Goal: Task Accomplishment & Management: Complete application form

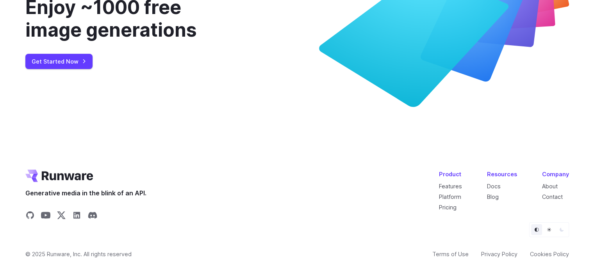
scroll to position [2958, 0]
click at [545, 183] on link "About" at bounding box center [550, 186] width 16 height 7
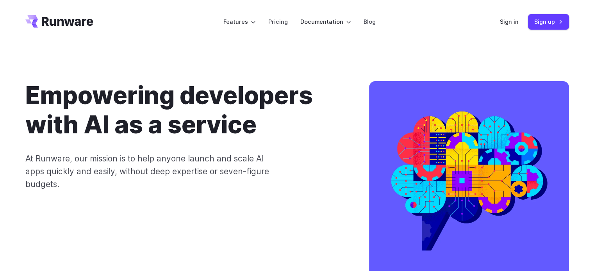
click at [53, 15] on icon "Go to /" at bounding box center [59, 21] width 68 height 12
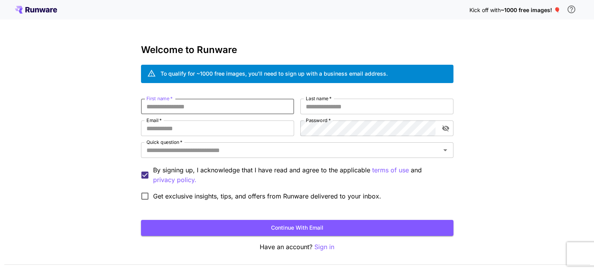
click at [268, 108] on input "First name   *" at bounding box center [217, 107] width 153 height 16
click at [262, 107] on input "First name   *" at bounding box center [217, 107] width 153 height 16
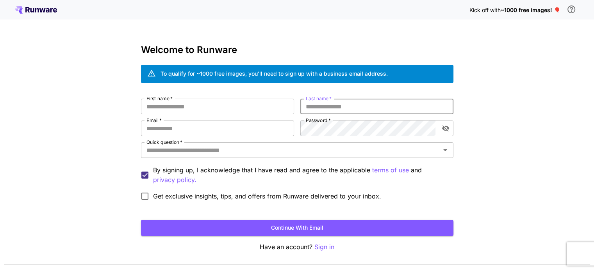
click at [316, 103] on input "Last name   *" at bounding box center [376, 107] width 153 height 16
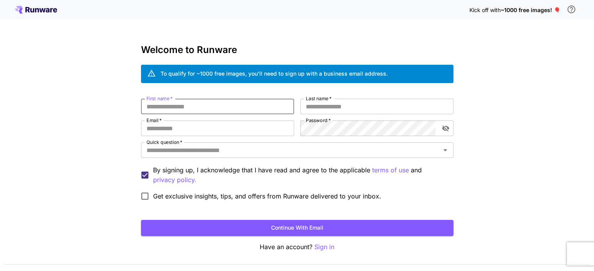
click at [217, 104] on input "First name   *" at bounding box center [217, 107] width 153 height 16
type input "****"
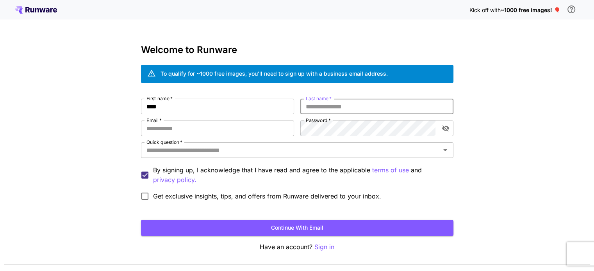
click at [314, 108] on input "Last name   *" at bounding box center [376, 107] width 153 height 16
type input "*****"
click at [236, 131] on input "Email   *" at bounding box center [217, 129] width 153 height 16
type input "**********"
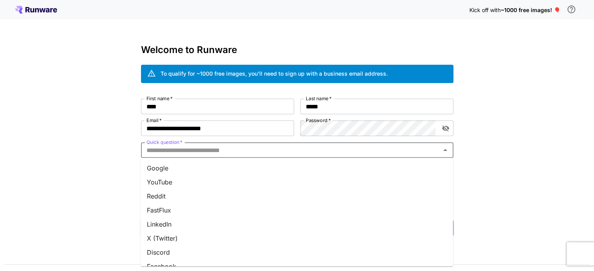
click at [236, 149] on input "Quick question   *" at bounding box center [290, 150] width 295 height 11
click at [163, 169] on li "Google" at bounding box center [297, 168] width 312 height 14
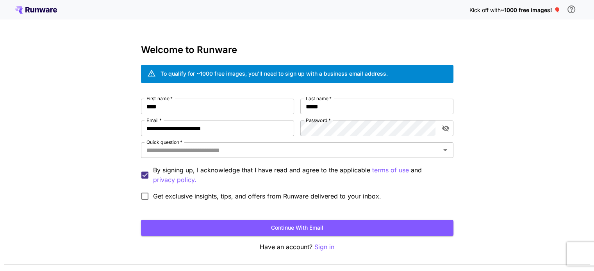
type input "******"
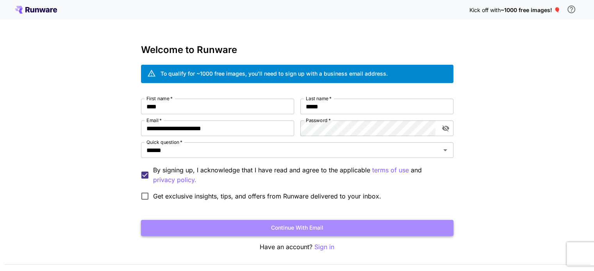
click at [297, 231] on button "Continue with email" at bounding box center [297, 228] width 312 height 16
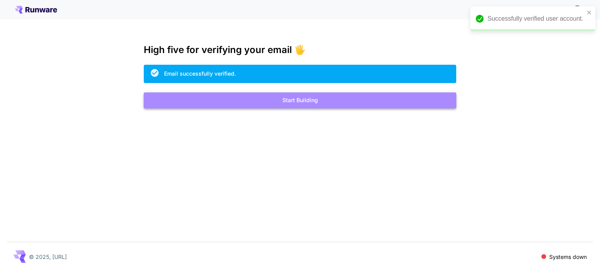
click at [316, 101] on button "Start Building" at bounding box center [300, 101] width 312 height 16
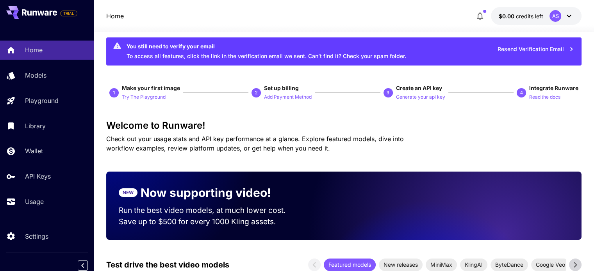
scroll to position [12, 0]
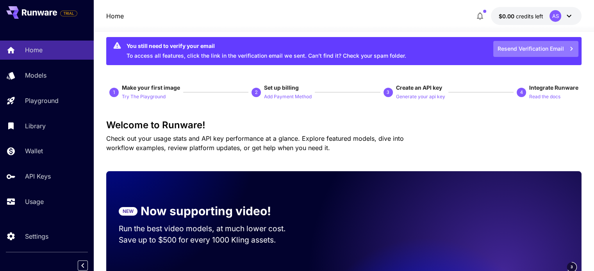
click at [523, 46] on button "Resend Verification Email" at bounding box center [535, 49] width 85 height 16
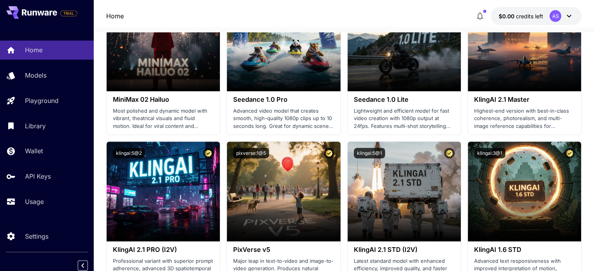
scroll to position [340, 0]
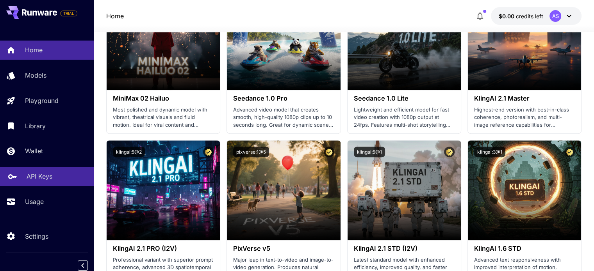
click at [45, 175] on p "API Keys" at bounding box center [40, 176] width 26 height 9
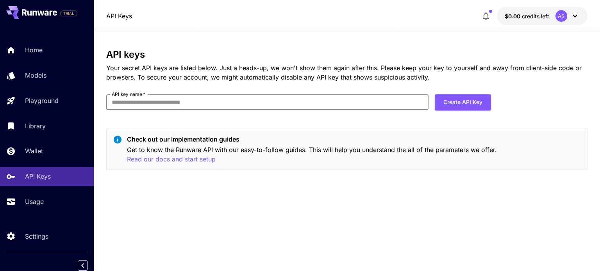
click at [250, 110] on input "API key name   *" at bounding box center [267, 102] width 322 height 16
type input "***"
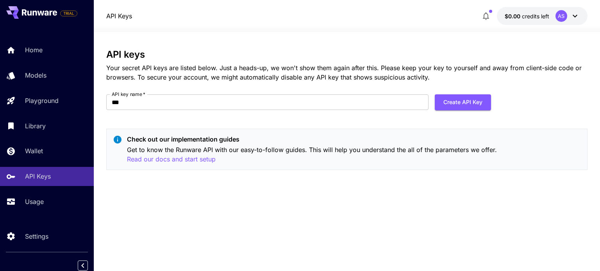
click at [256, 119] on div "API keys Your secret API keys are listed below. Just a heads-up, we won't show …" at bounding box center [346, 112] width 481 height 127
click at [458, 107] on button "Create API Key" at bounding box center [463, 102] width 56 height 16
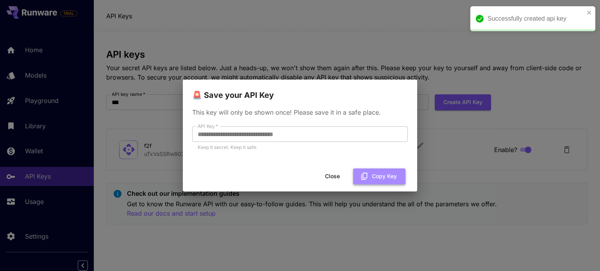
click at [373, 180] on button "Copy Key" at bounding box center [379, 177] width 52 height 16
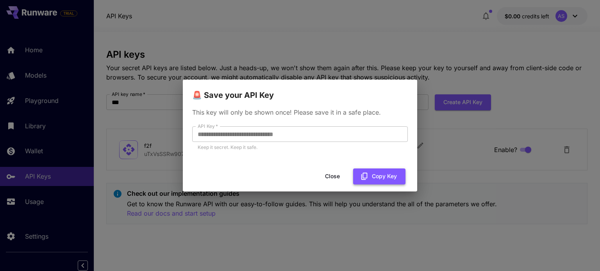
click at [369, 173] on icon "button" at bounding box center [364, 176] width 9 height 9
click at [326, 181] on button "Close" at bounding box center [332, 177] width 35 height 16
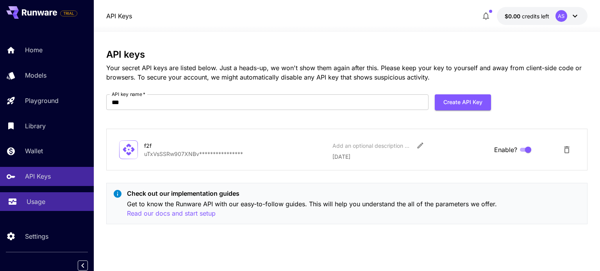
click at [38, 207] on p "Usage" at bounding box center [36, 201] width 19 height 9
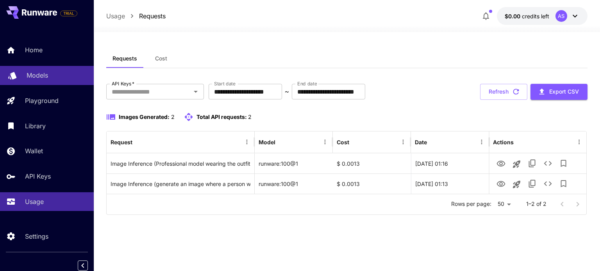
click at [47, 75] on p "Models" at bounding box center [37, 75] width 21 height 9
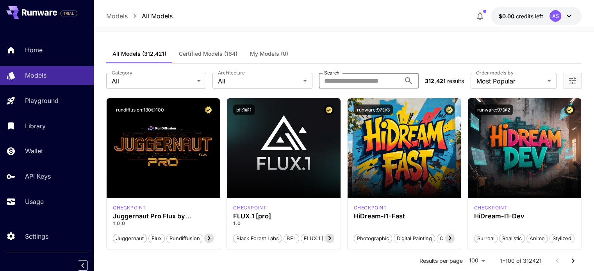
click at [372, 79] on input "Search" at bounding box center [360, 81] width 82 height 16
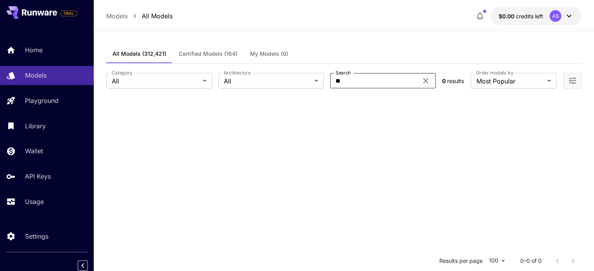
type input "*"
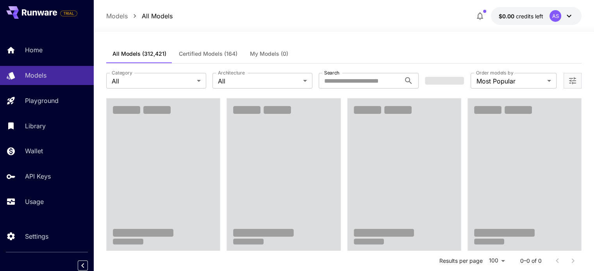
click at [333, 32] on div at bounding box center [344, 27] width 500 height 9
